Goal: Task Accomplishment & Management: Manage account settings

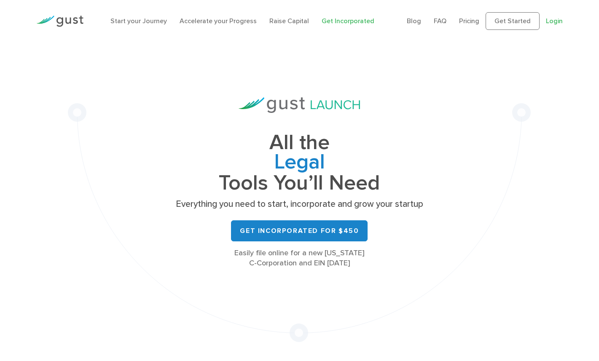
click at [553, 23] on link "Login" at bounding box center [553, 21] width 17 height 8
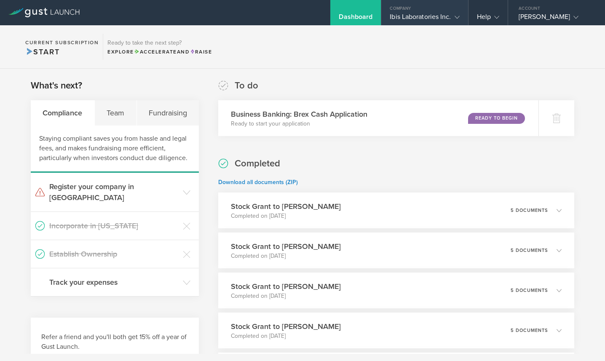
click at [415, 16] on div "Ibis Laboratories Inc." at bounding box center [424, 19] width 69 height 13
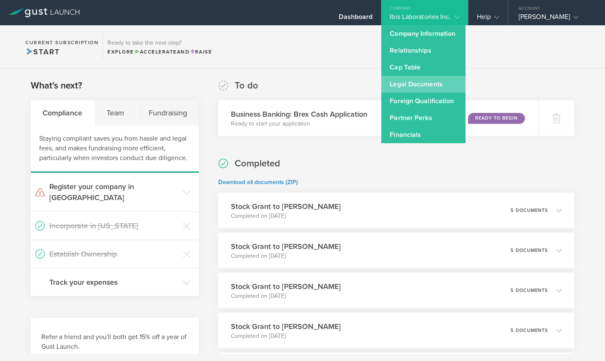
click at [424, 85] on link "Legal Documents" at bounding box center [423, 84] width 84 height 17
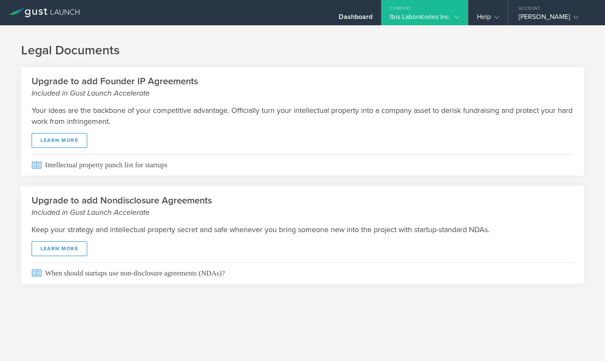
click at [435, 14] on div "Ibis Laboratories Inc." at bounding box center [424, 19] width 69 height 13
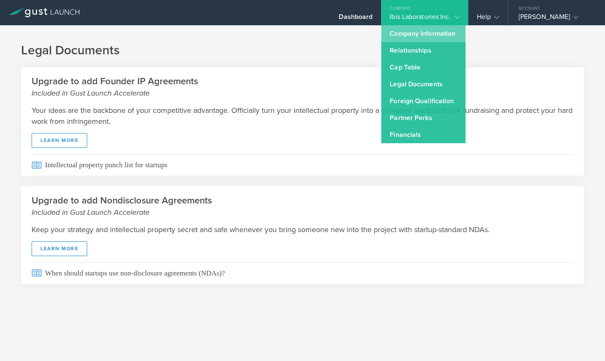
click at [405, 31] on link "Company Information" at bounding box center [423, 33] width 84 height 17
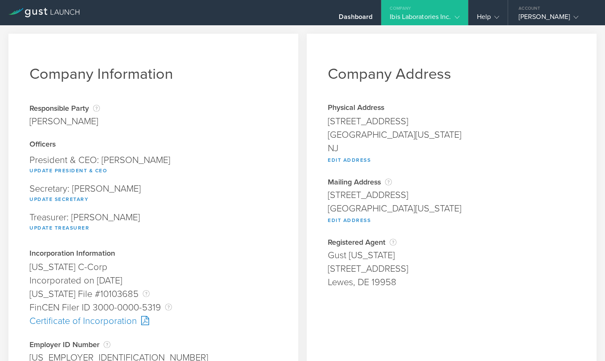
click at [417, 15] on div "Ibis Laboratories Inc." at bounding box center [424, 19] width 69 height 13
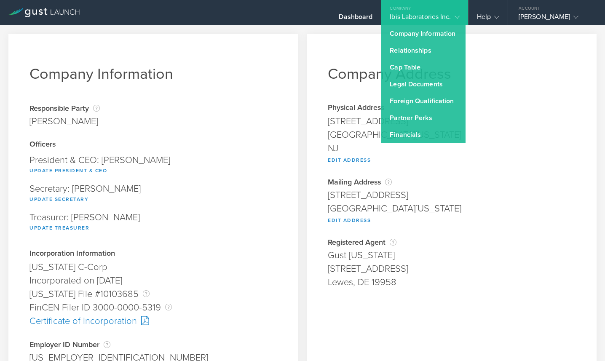
click at [271, 159] on div "President & CEO: John K Chang Update President & CEO" at bounding box center [153, 165] width 248 height 29
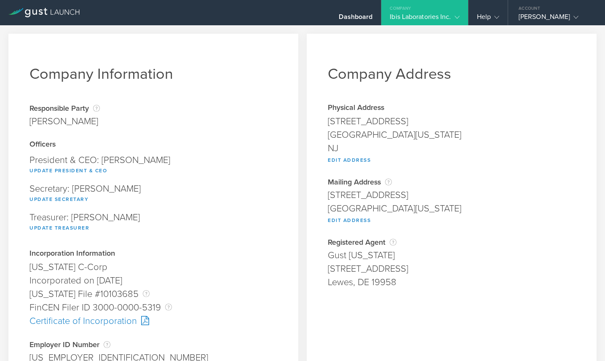
click at [430, 11] on div "Company" at bounding box center [424, 6] width 86 height 13
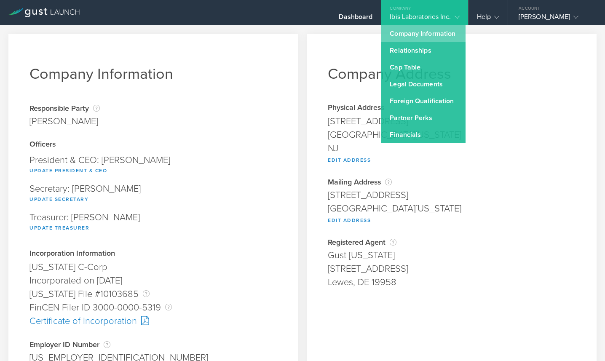
click at [428, 32] on link "Company Information" at bounding box center [423, 33] width 84 height 17
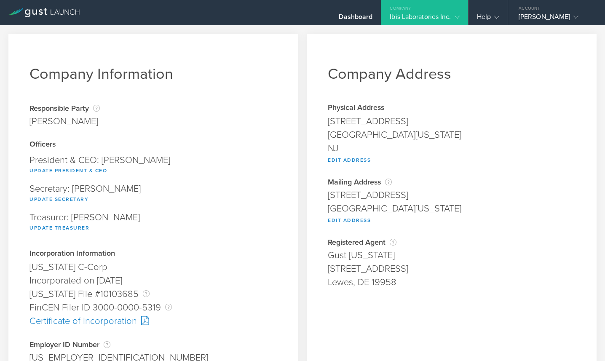
click at [461, 14] on div "Ibis Laboratories Inc." at bounding box center [424, 19] width 86 height 13
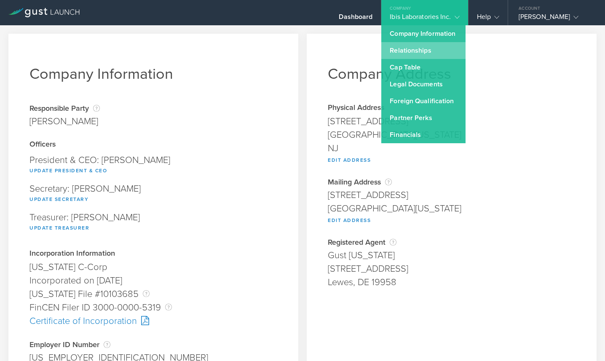
click at [417, 48] on link "Relationships" at bounding box center [423, 50] width 84 height 17
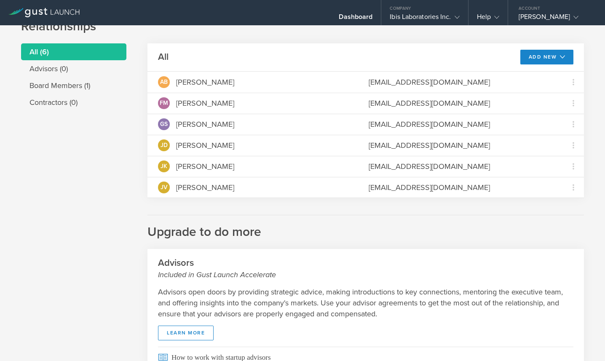
scroll to position [15, 0]
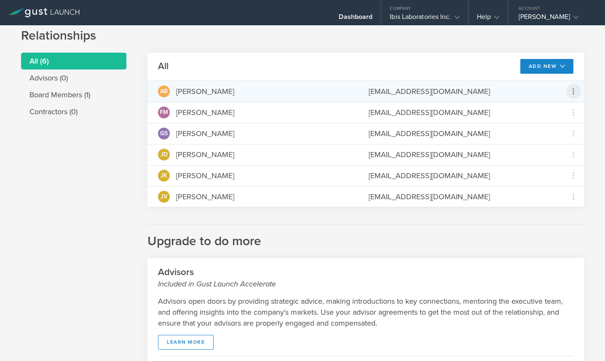
click at [568, 88] on icon at bounding box center [573, 91] width 10 height 10
click at [345, 242] on md-backdrop at bounding box center [302, 180] width 605 height 361
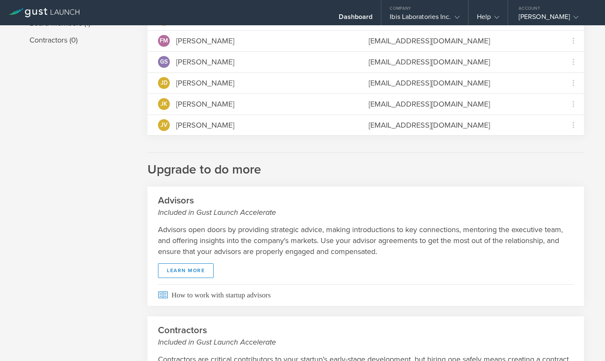
scroll to position [0, 0]
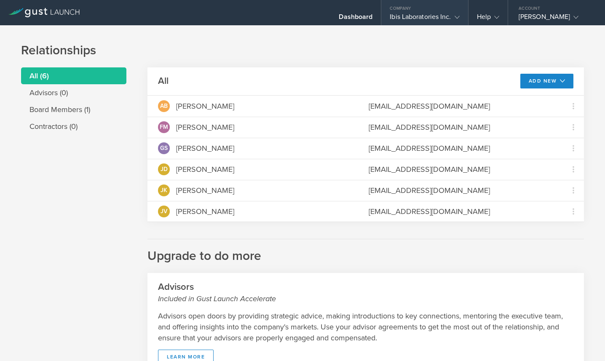
click at [457, 16] on icon at bounding box center [456, 17] width 5 height 5
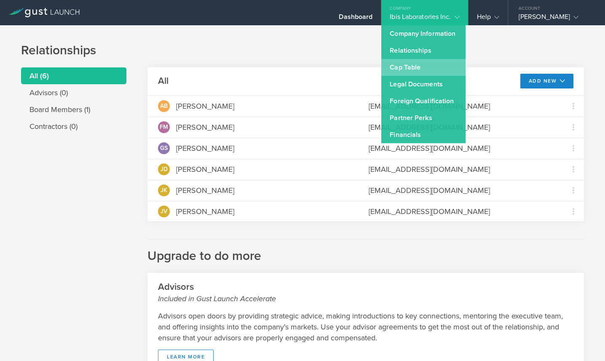
click at [420, 65] on link "Cap Table" at bounding box center [423, 67] width 84 height 17
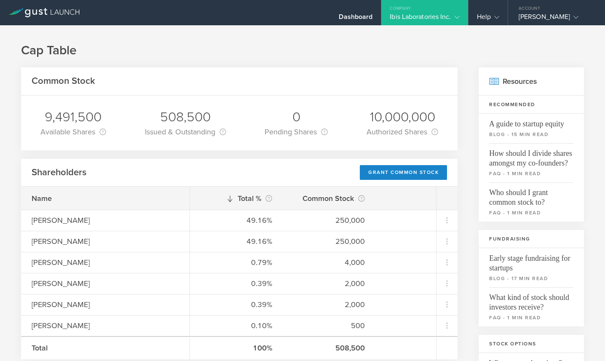
click at [449, 21] on div "Ibis Laboratories Inc." at bounding box center [424, 19] width 69 height 13
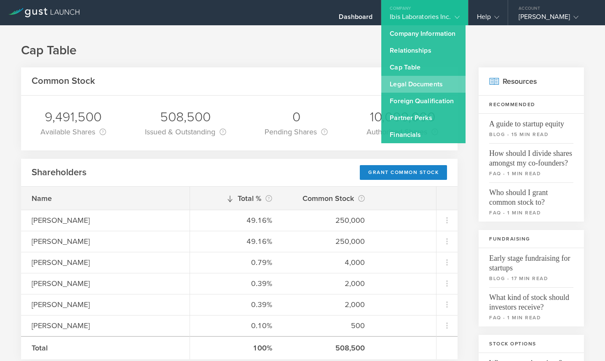
click at [284, 49] on h1 "Cap Table" at bounding box center [302, 50] width 563 height 17
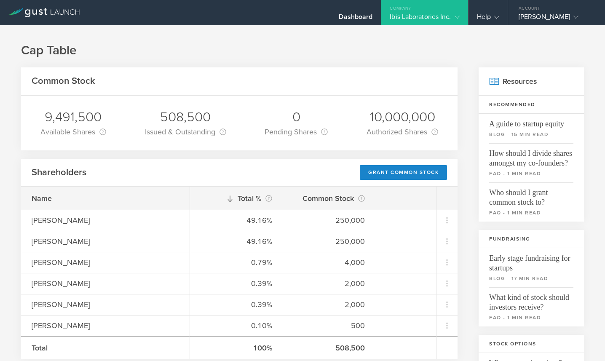
click at [433, 14] on div "Ibis Laboratories Inc." at bounding box center [424, 19] width 69 height 13
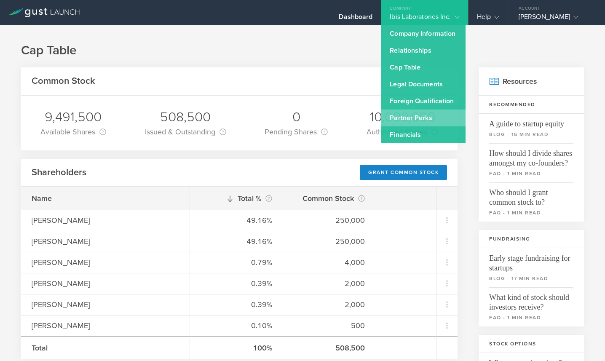
click at [414, 122] on link "Partner Perks" at bounding box center [423, 118] width 84 height 17
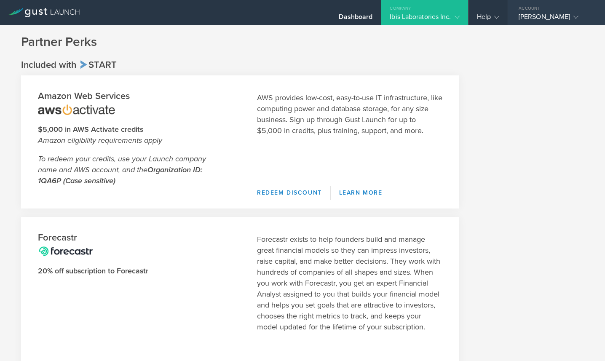
click at [546, 21] on div "John K Chang" at bounding box center [555, 19] width 72 height 13
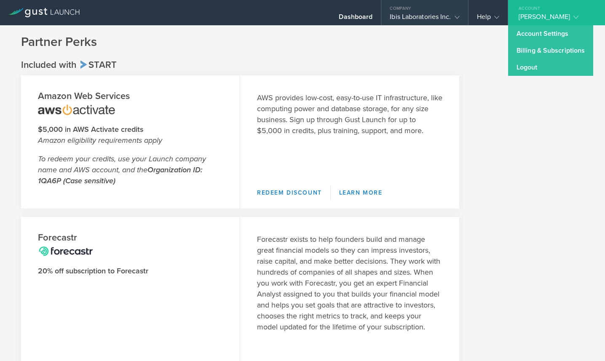
click at [429, 15] on div "Ibis Laboratories Inc." at bounding box center [424, 19] width 69 height 13
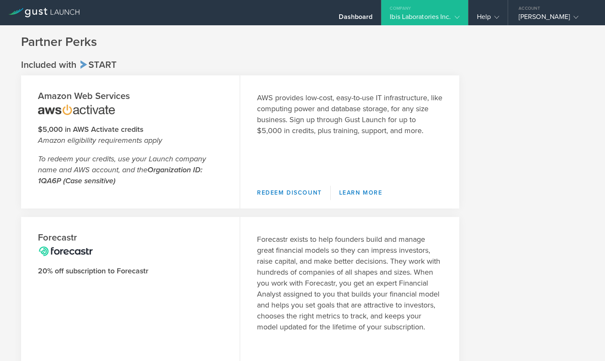
click at [414, 19] on div "Ibis Laboratories Inc." at bounding box center [424, 19] width 69 height 13
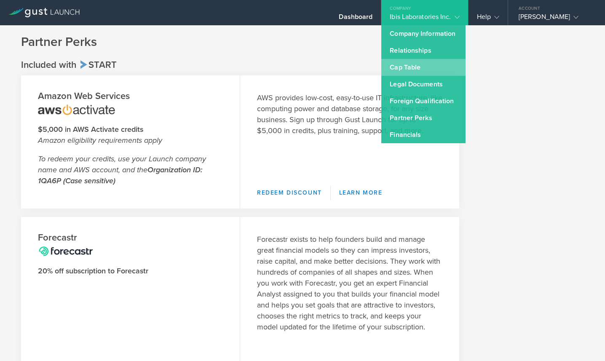
click at [414, 66] on link "Cap Table" at bounding box center [423, 67] width 84 height 17
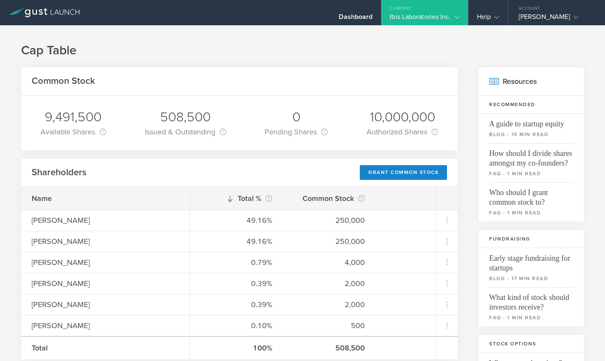
click at [387, 16] on div "Ibis Laboratories Inc." at bounding box center [424, 19] width 86 height 13
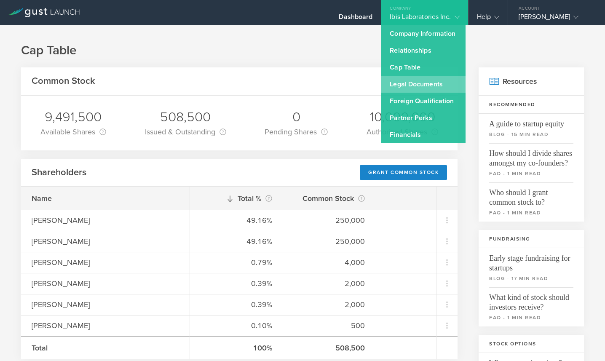
click at [391, 88] on link "Legal Documents" at bounding box center [423, 84] width 84 height 17
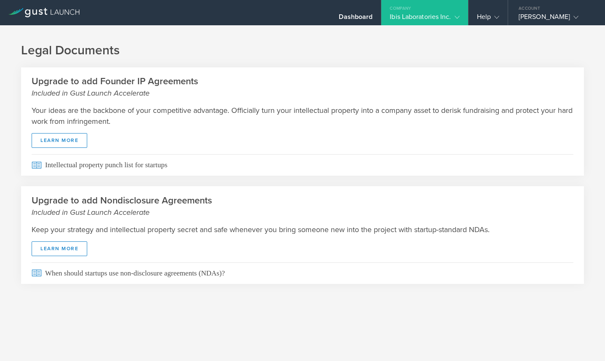
click at [417, 11] on div "Company" at bounding box center [424, 6] width 86 height 13
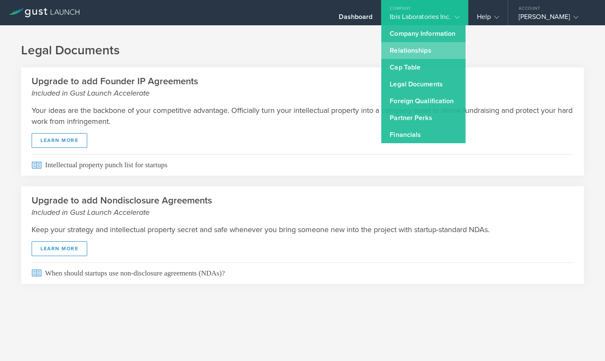
click at [404, 47] on link "Relationships" at bounding box center [423, 50] width 84 height 17
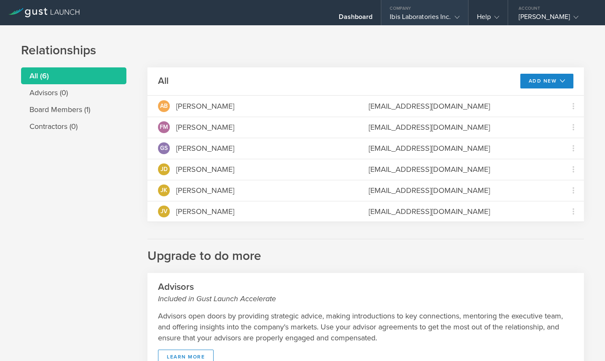
click at [425, 15] on div "Ibis Laboratories Inc." at bounding box center [424, 19] width 69 height 13
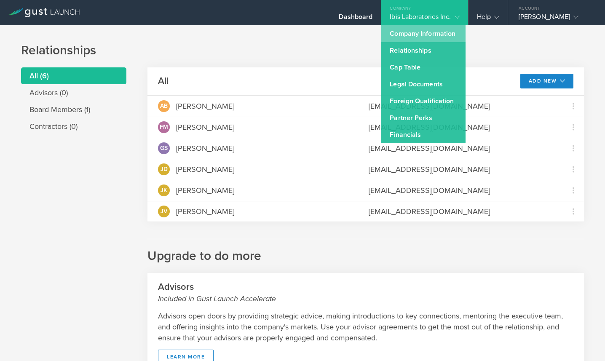
click at [415, 32] on link "Company Information" at bounding box center [423, 33] width 84 height 17
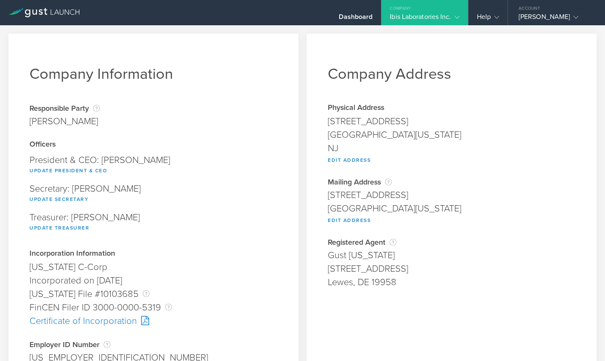
click at [70, 11] on icon at bounding box center [43, 12] width 71 height 9
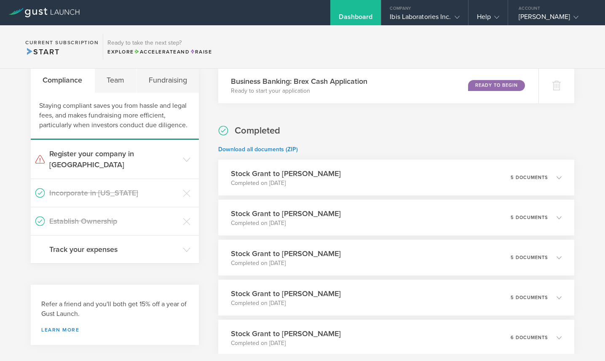
scroll to position [34, 0]
click at [256, 150] on link "Download all documents (ZIP)" at bounding box center [258, 148] width 80 height 7
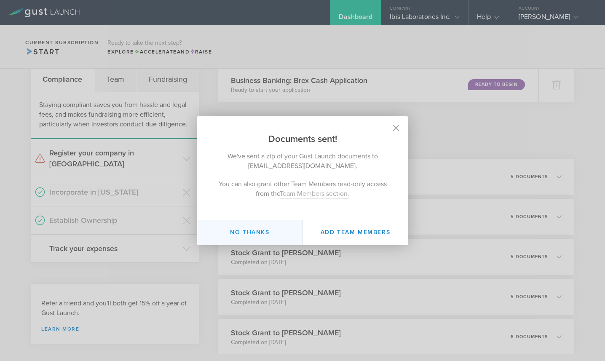
click at [258, 237] on button "No thanks" at bounding box center [249, 232] width 105 height 25
